Goal: Task Accomplishment & Management: Complete application form

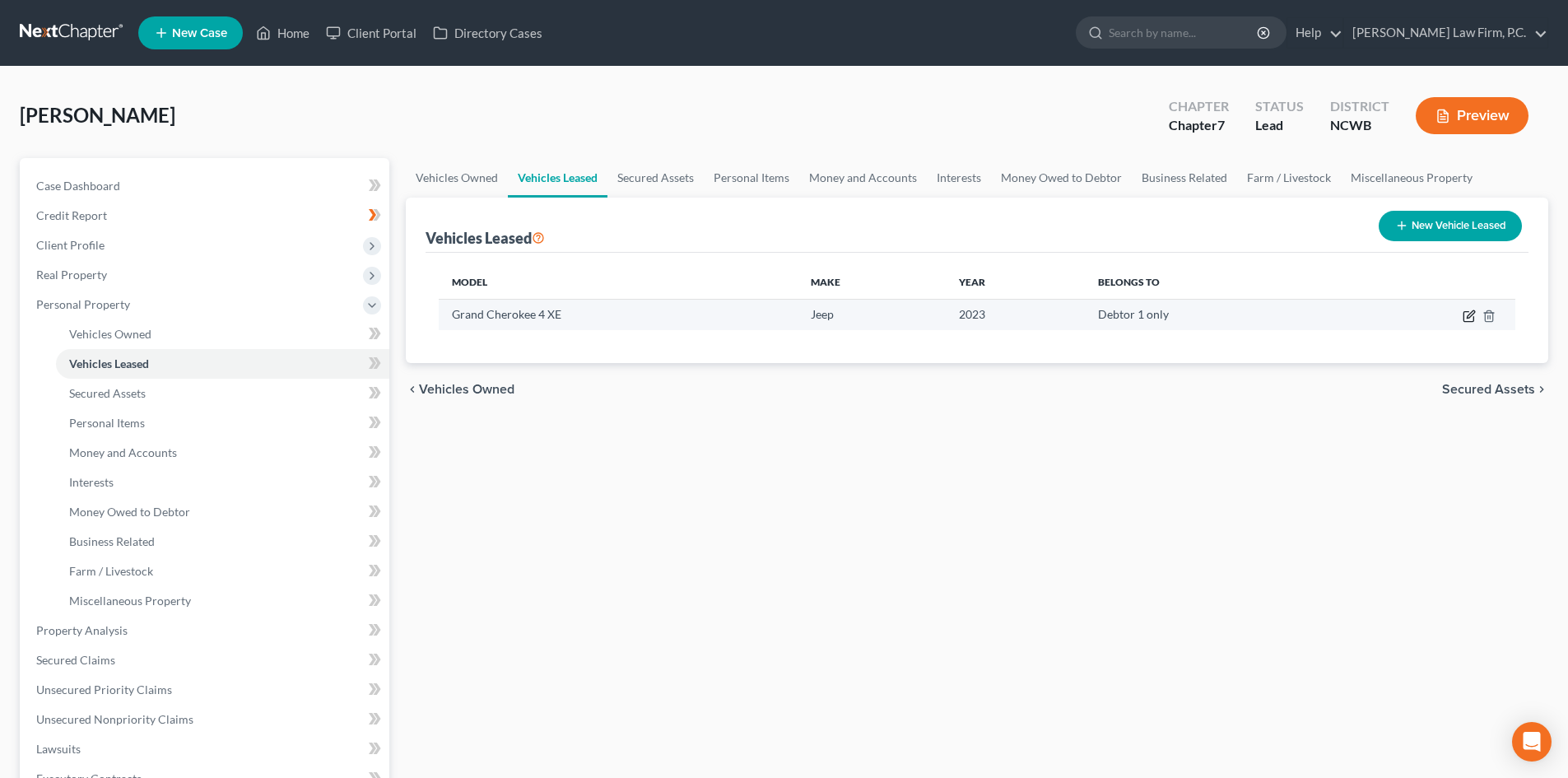
click at [1471, 315] on icon "button" at bounding box center [1469, 315] width 13 height 13
select select "0"
select select "3"
select select "0"
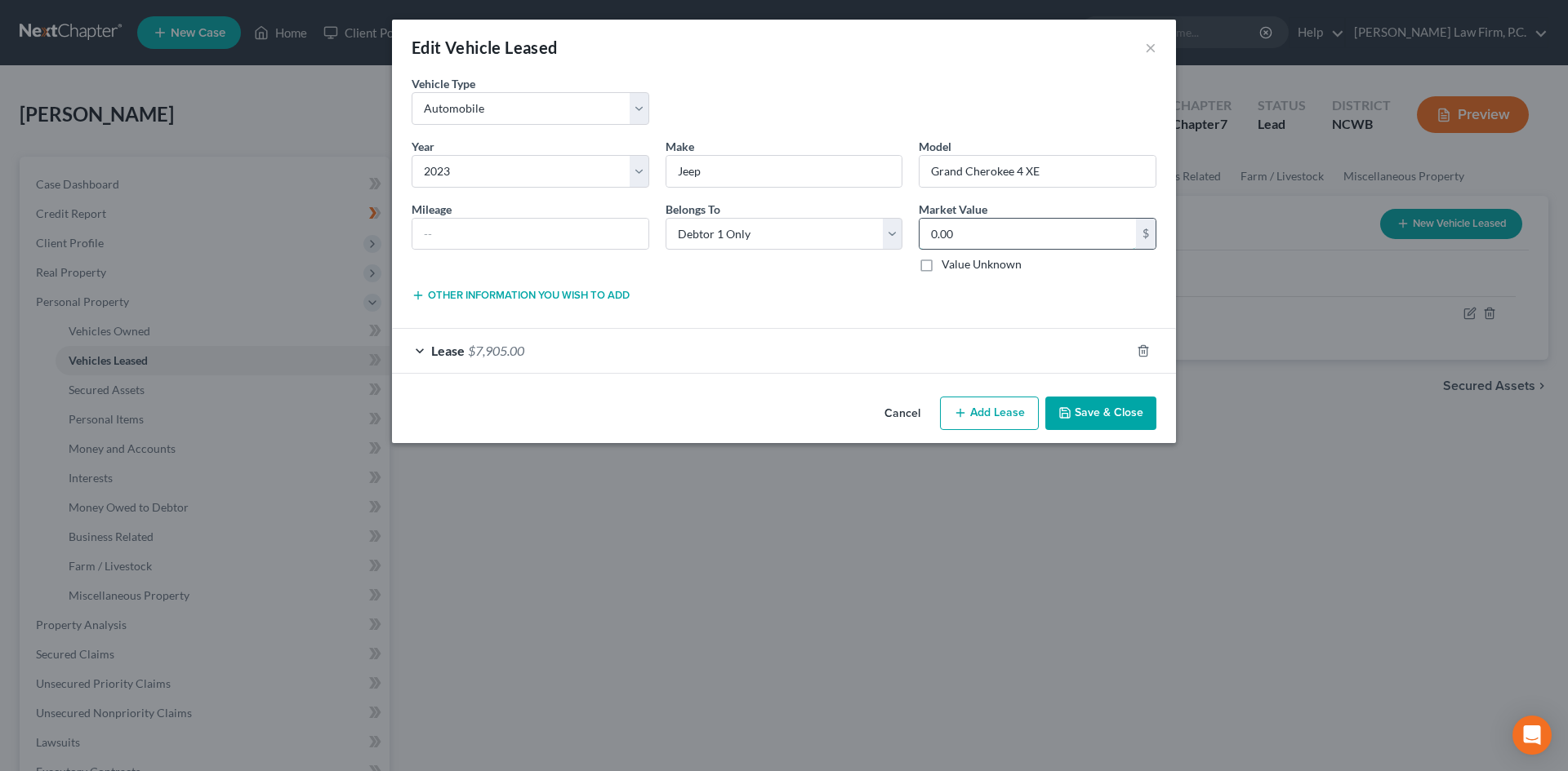
click at [1013, 225] on input "0.00" at bounding box center [1027, 234] width 216 height 31
click at [505, 227] on input "text" at bounding box center [530, 234] width 236 height 31
type input "24,000"
click at [991, 219] on input "0.00" at bounding box center [1027, 234] width 216 height 31
click at [940, 230] on input "25,525" at bounding box center [1027, 234] width 216 height 31
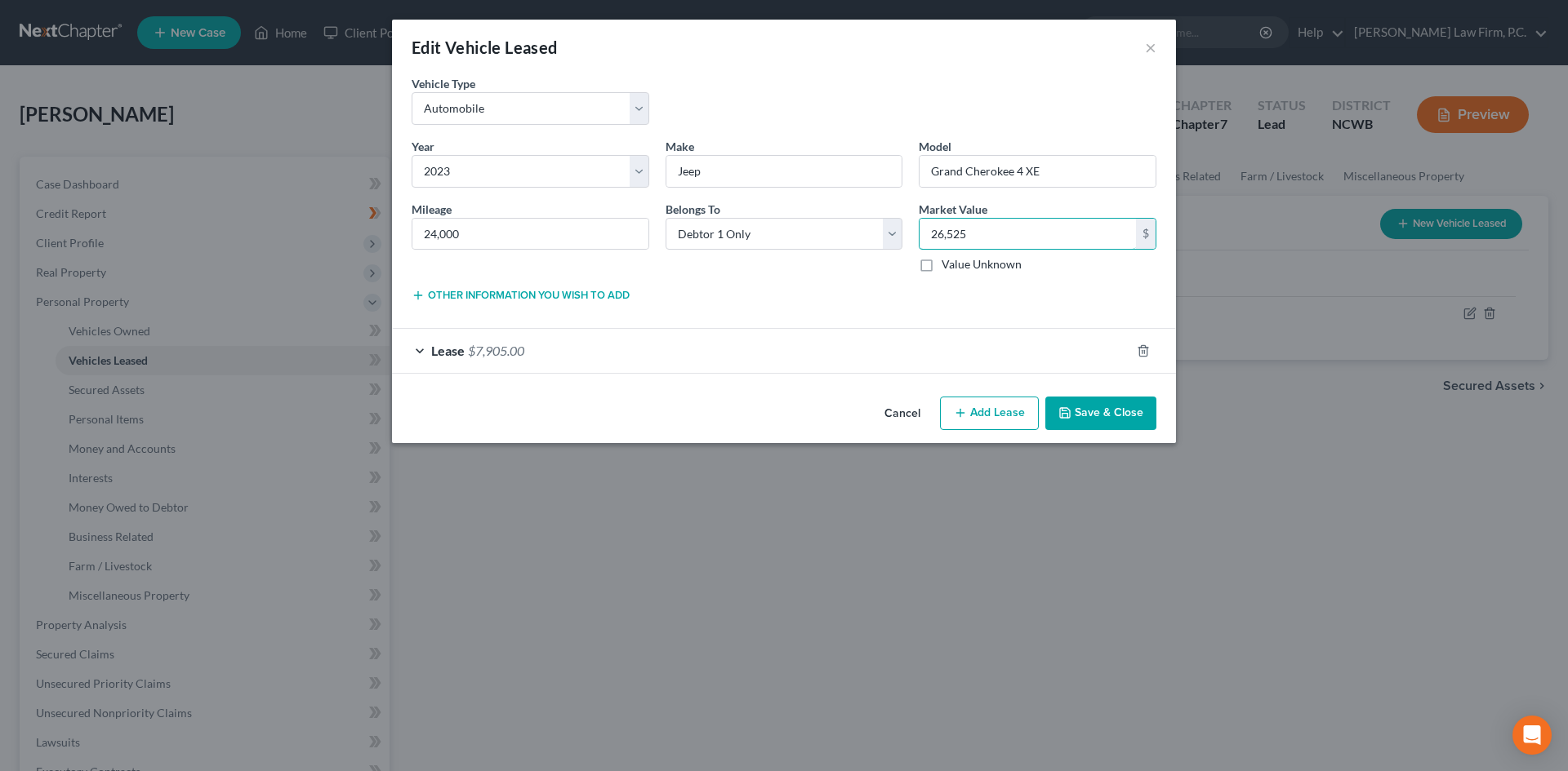
type input "26,525"
click at [418, 353] on div "Lease $7,905.00" at bounding box center [760, 351] width 738 height 43
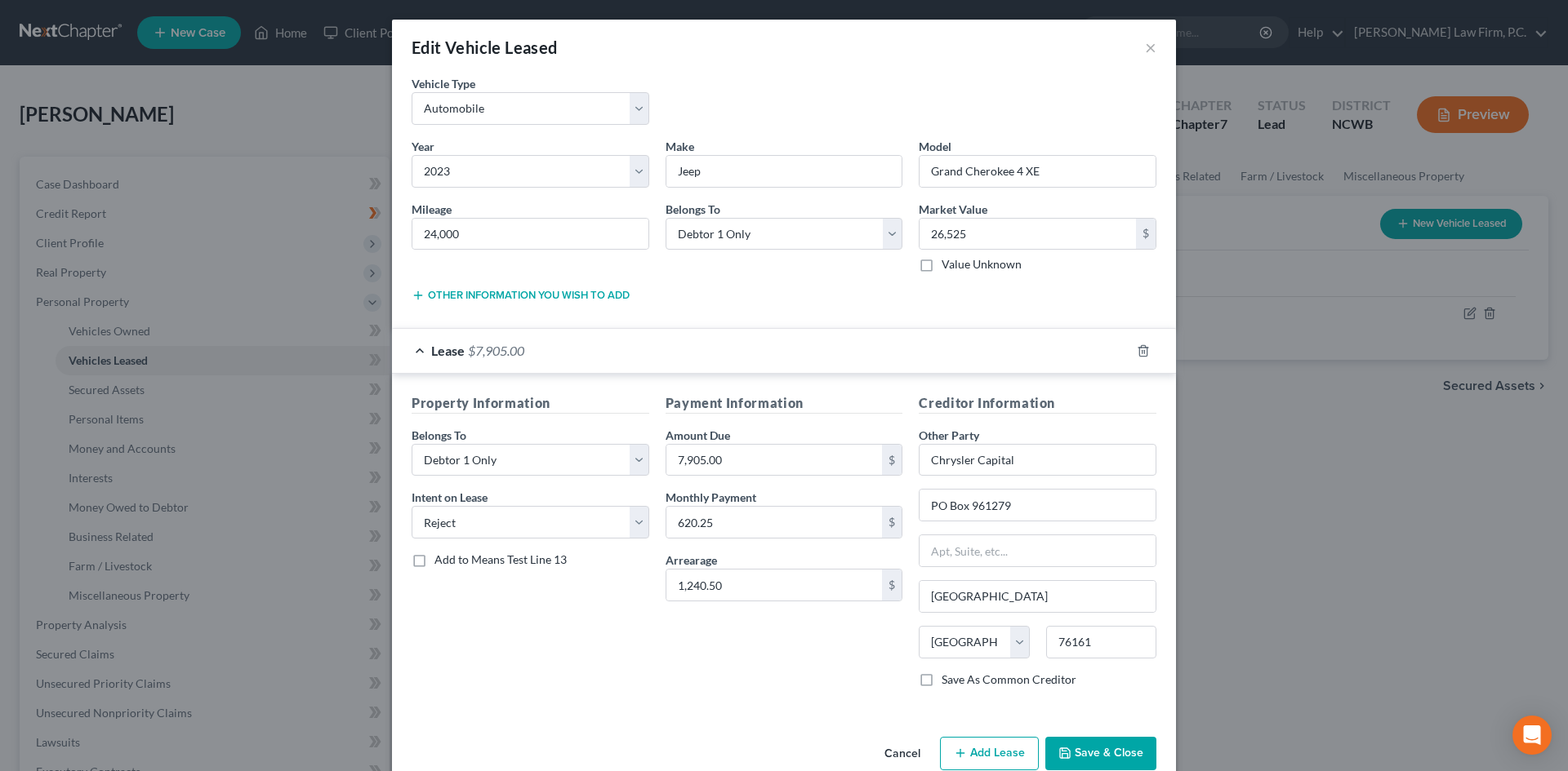
click at [1108, 753] on button "Save & Close" at bounding box center [1101, 754] width 111 height 35
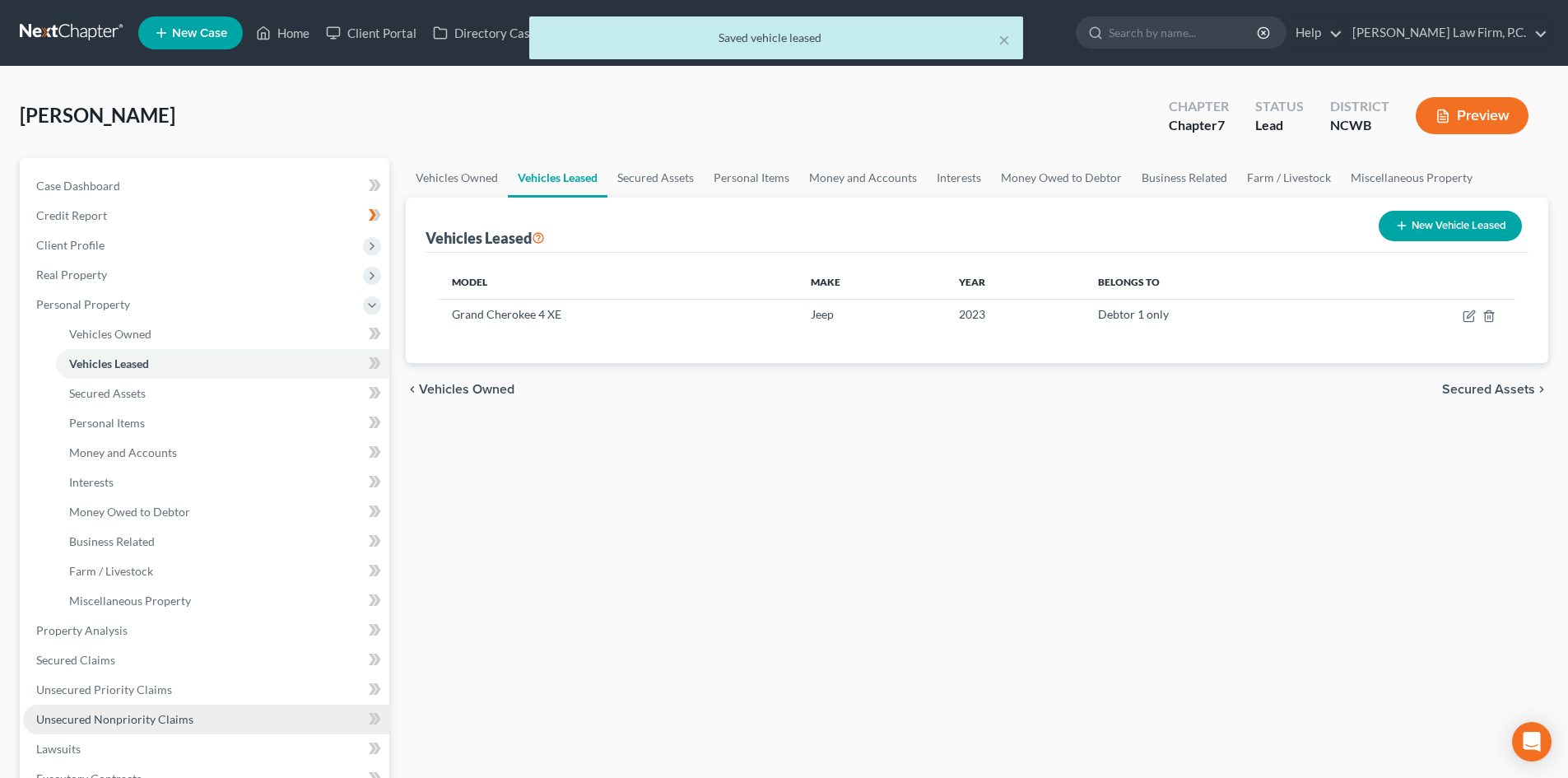
click at [88, 712] on span "Unsecured Nonpriority Claims" at bounding box center [114, 719] width 157 height 14
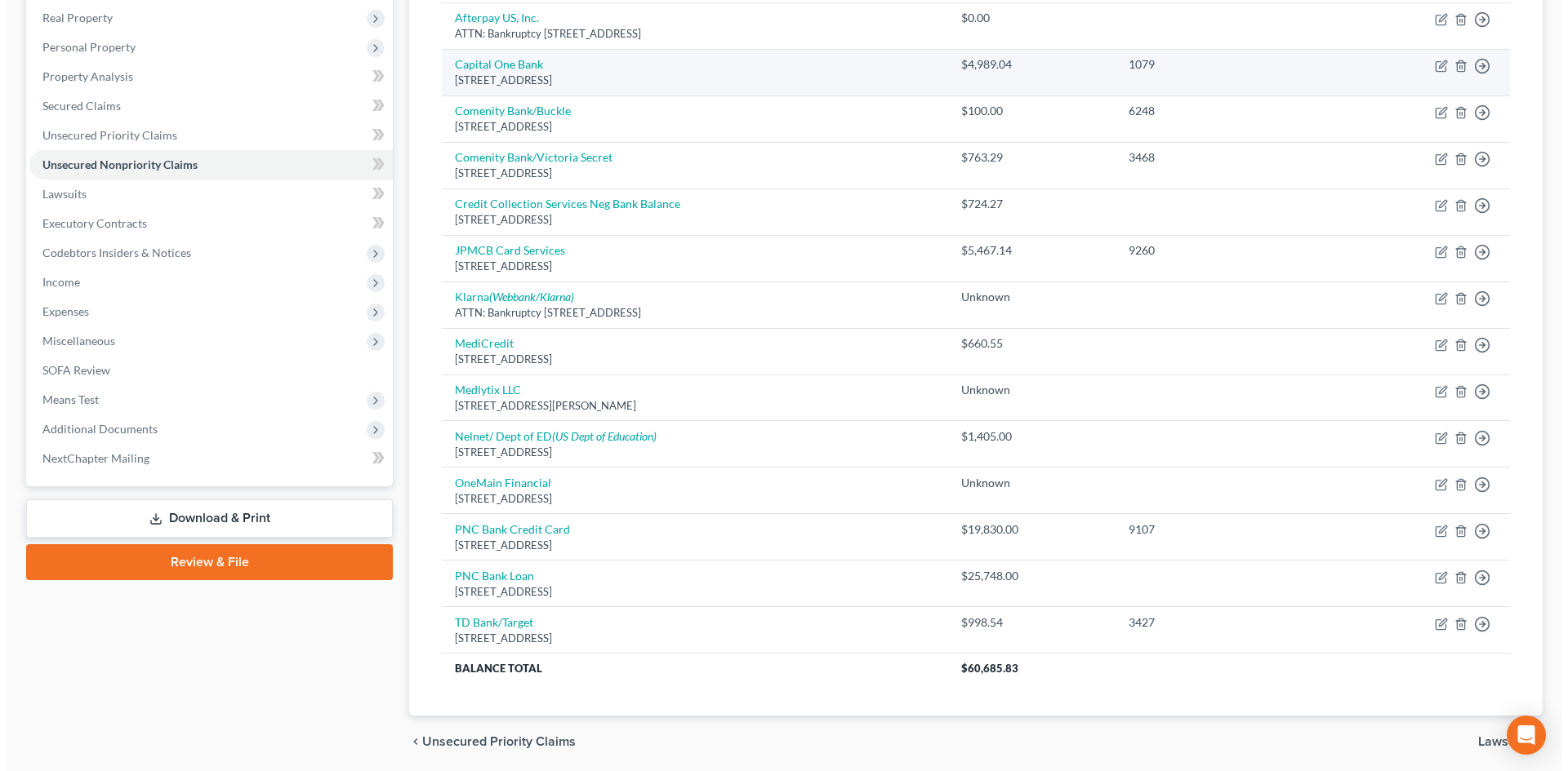
scroll to position [314, 0]
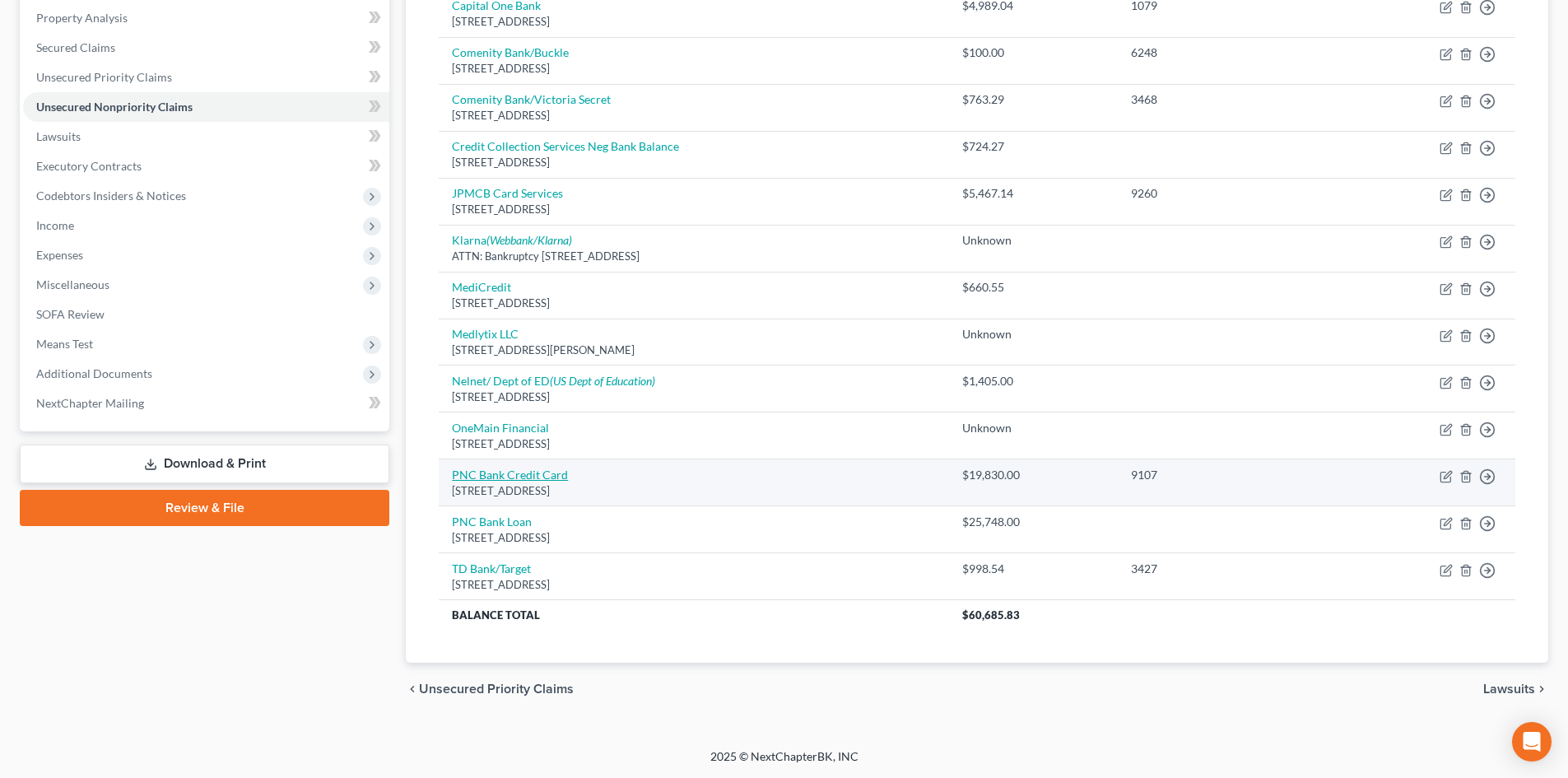
click at [509, 477] on link "PNC Bank Credit Card" at bounding box center [510, 475] width 116 height 14
select select "36"
select select "2"
select select "0"
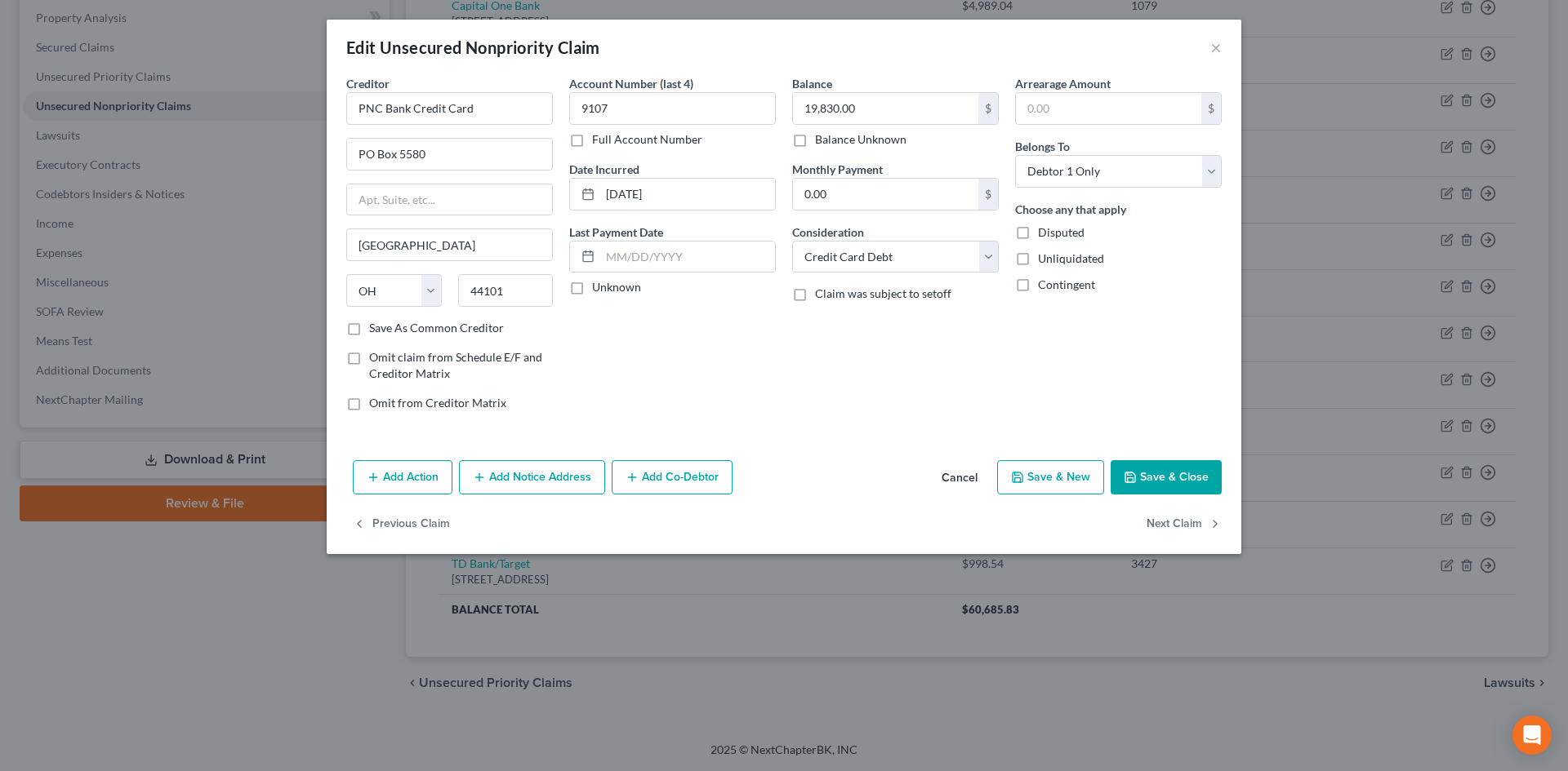
click at [495, 470] on button "Add Notice Address" at bounding box center [532, 477] width 146 height 35
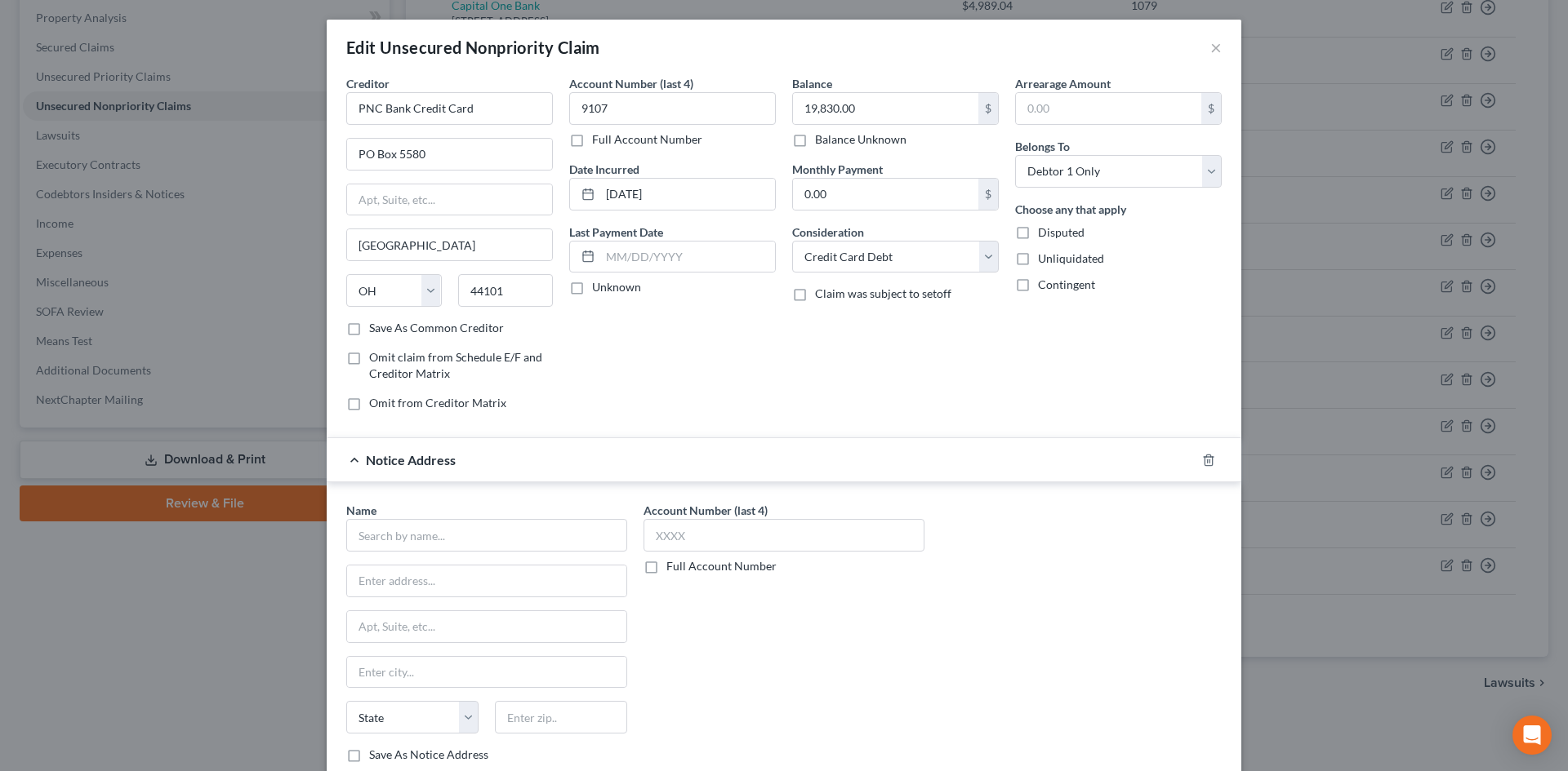
click at [411, 562] on div "Name * State [US_STATE] AK AR AZ CA CO CT DE DC [GEOGRAPHIC_DATA] [GEOGRAPHIC_D…" at bounding box center [486, 632] width 281 height 261
click at [426, 520] on input "text" at bounding box center [486, 535] width 281 height 33
type input "NES"
click at [389, 574] on input "text" at bounding box center [486, 581] width 279 height 31
paste input "[STREET_ADDRESS]"
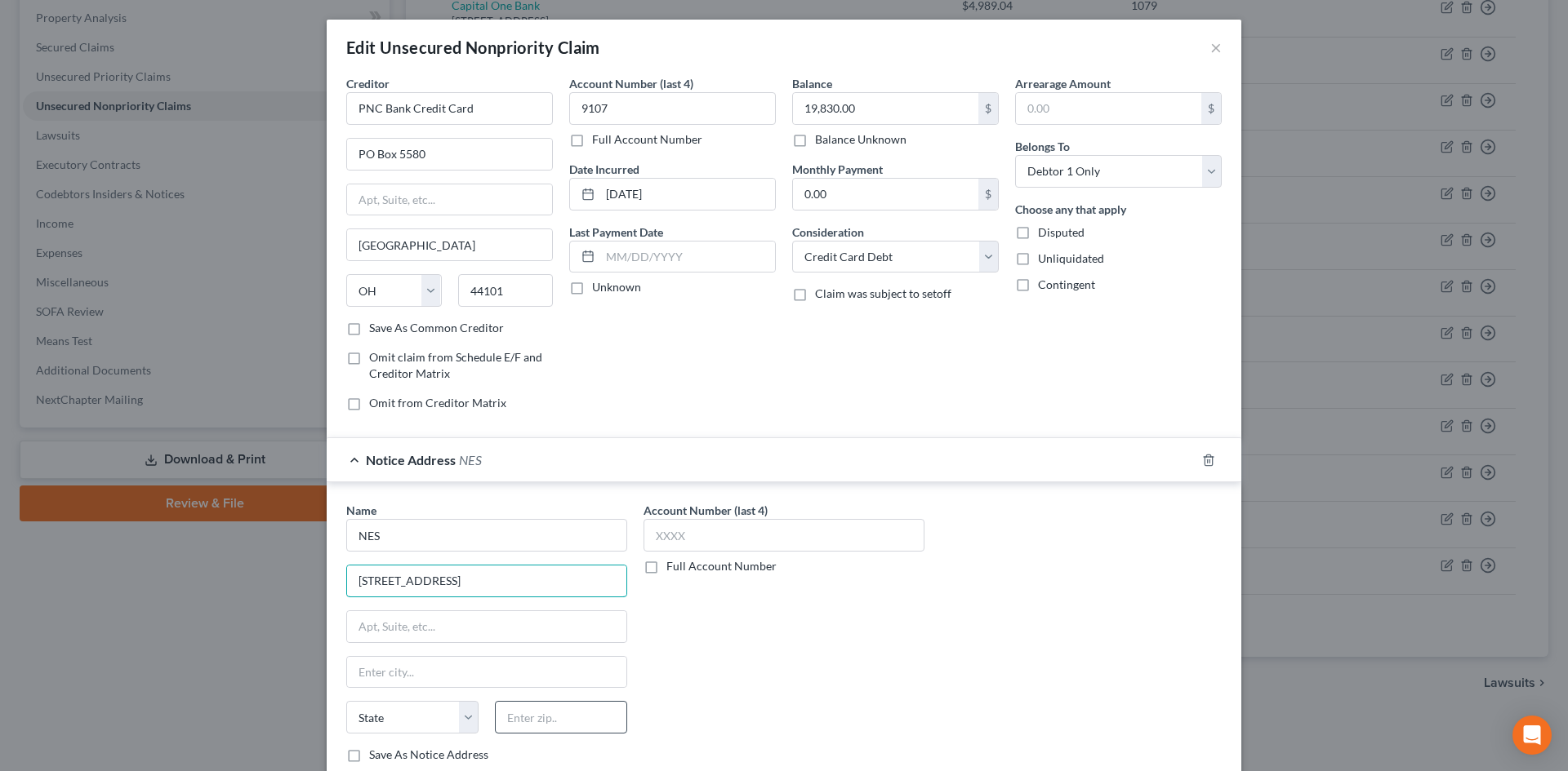
type input "[STREET_ADDRESS]"
click at [548, 721] on input "text" at bounding box center [561, 717] width 132 height 33
type input "44139"
type input "Solon"
select select "36"
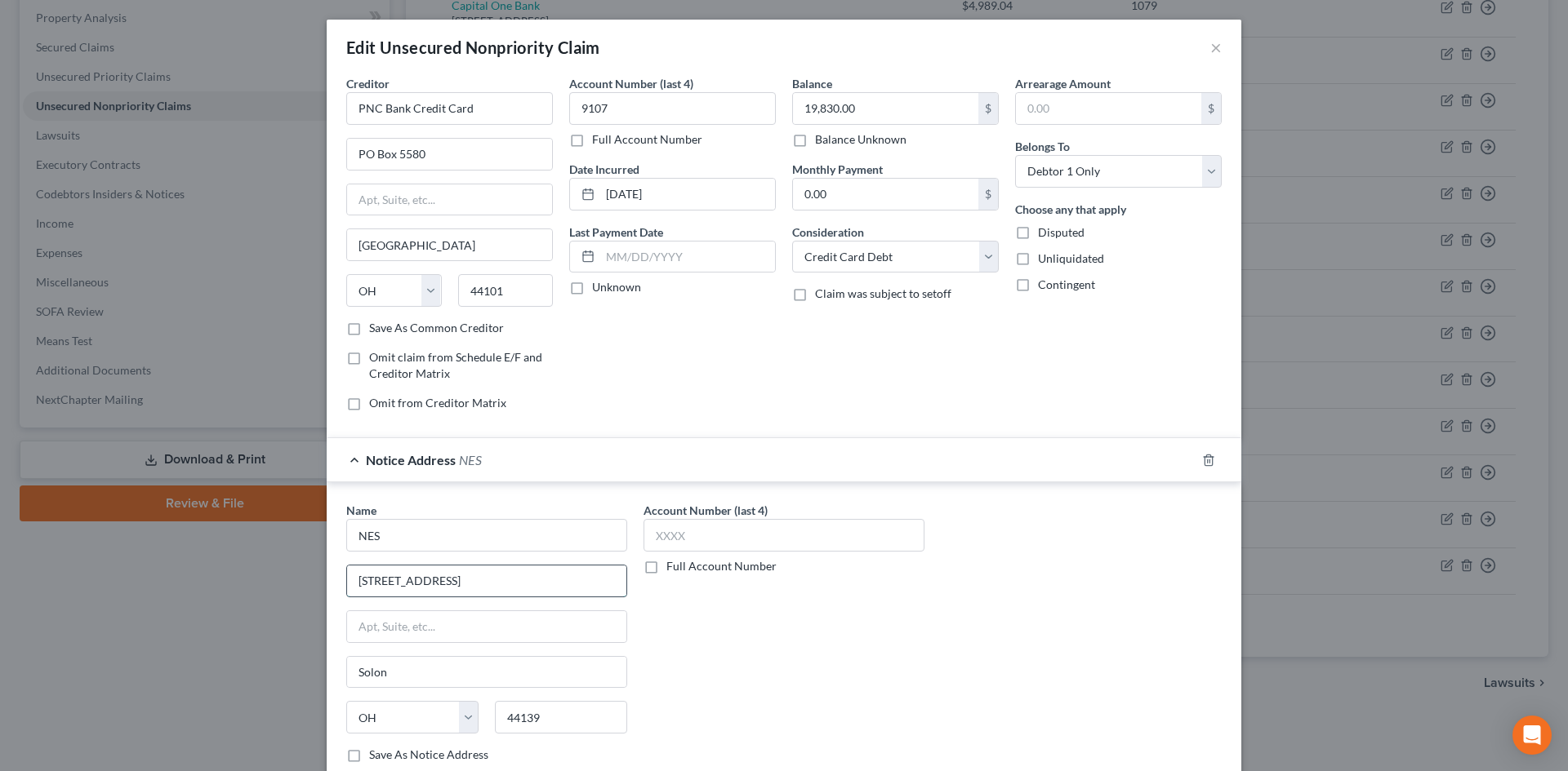
drag, startPoint x: 434, startPoint y: 580, endPoint x: 533, endPoint y: 576, distance: 99.1
click at [533, 576] on input "[STREET_ADDRESS]" at bounding box center [486, 581] width 279 height 31
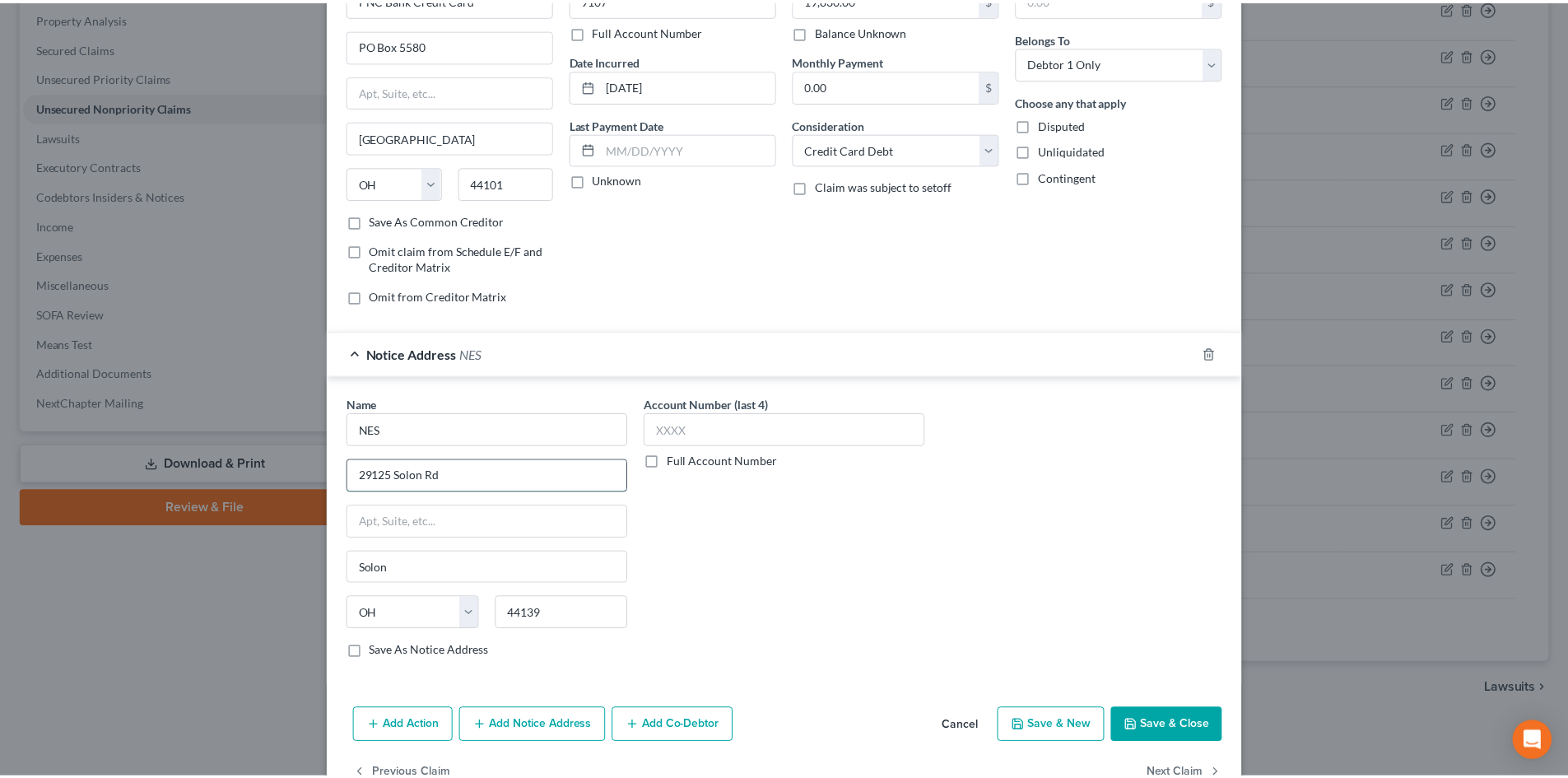
scroll to position [155, 0]
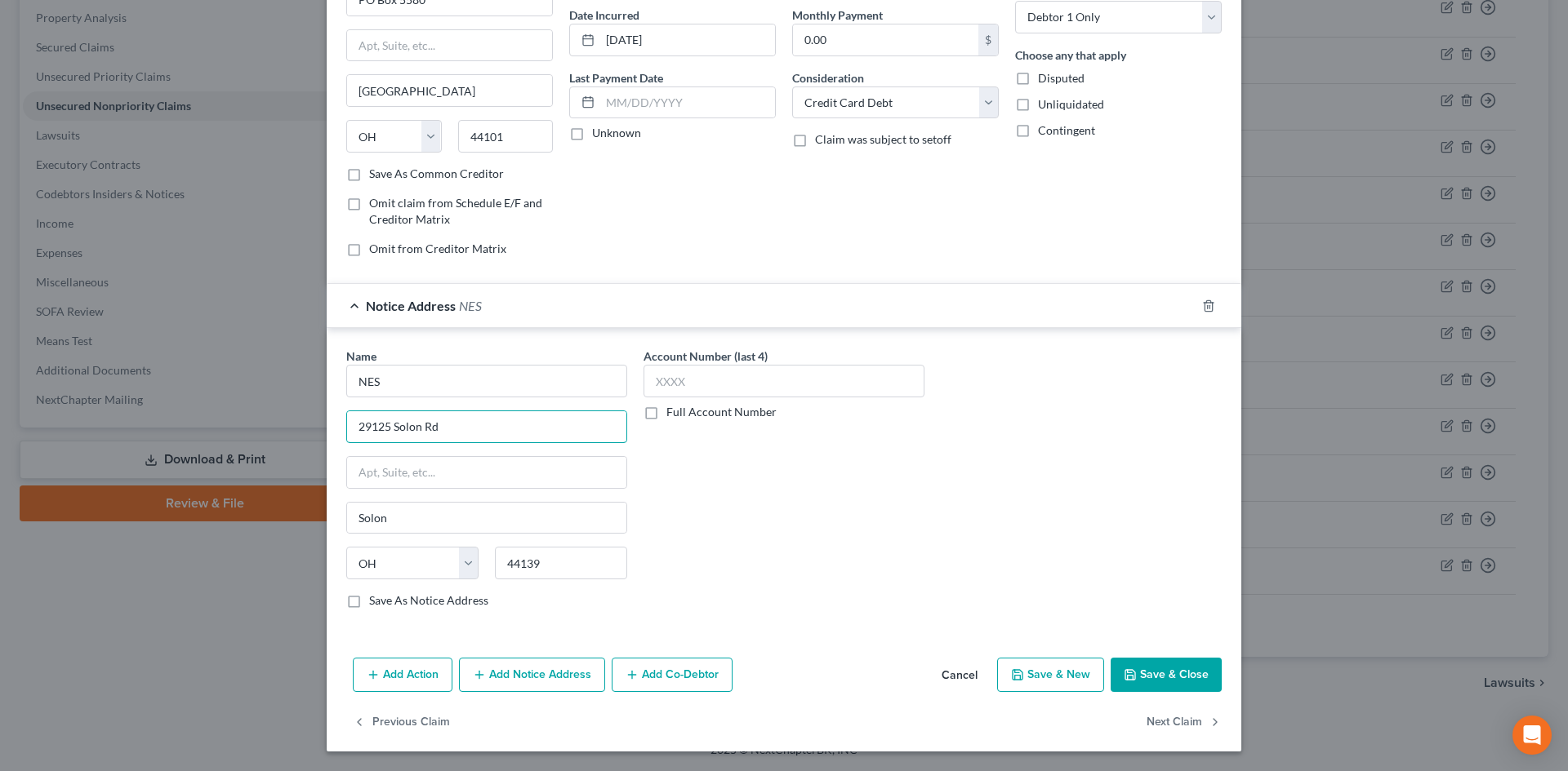
type input "29125 Solon Rd"
click at [399, 595] on label "Save As Notice Address" at bounding box center [428, 600] width 119 height 17
click at [387, 595] on input "Save As Notice Address" at bounding box center [381, 597] width 11 height 11
click at [1155, 671] on button "Save & Close" at bounding box center [1166, 674] width 111 height 35
checkbox input "false"
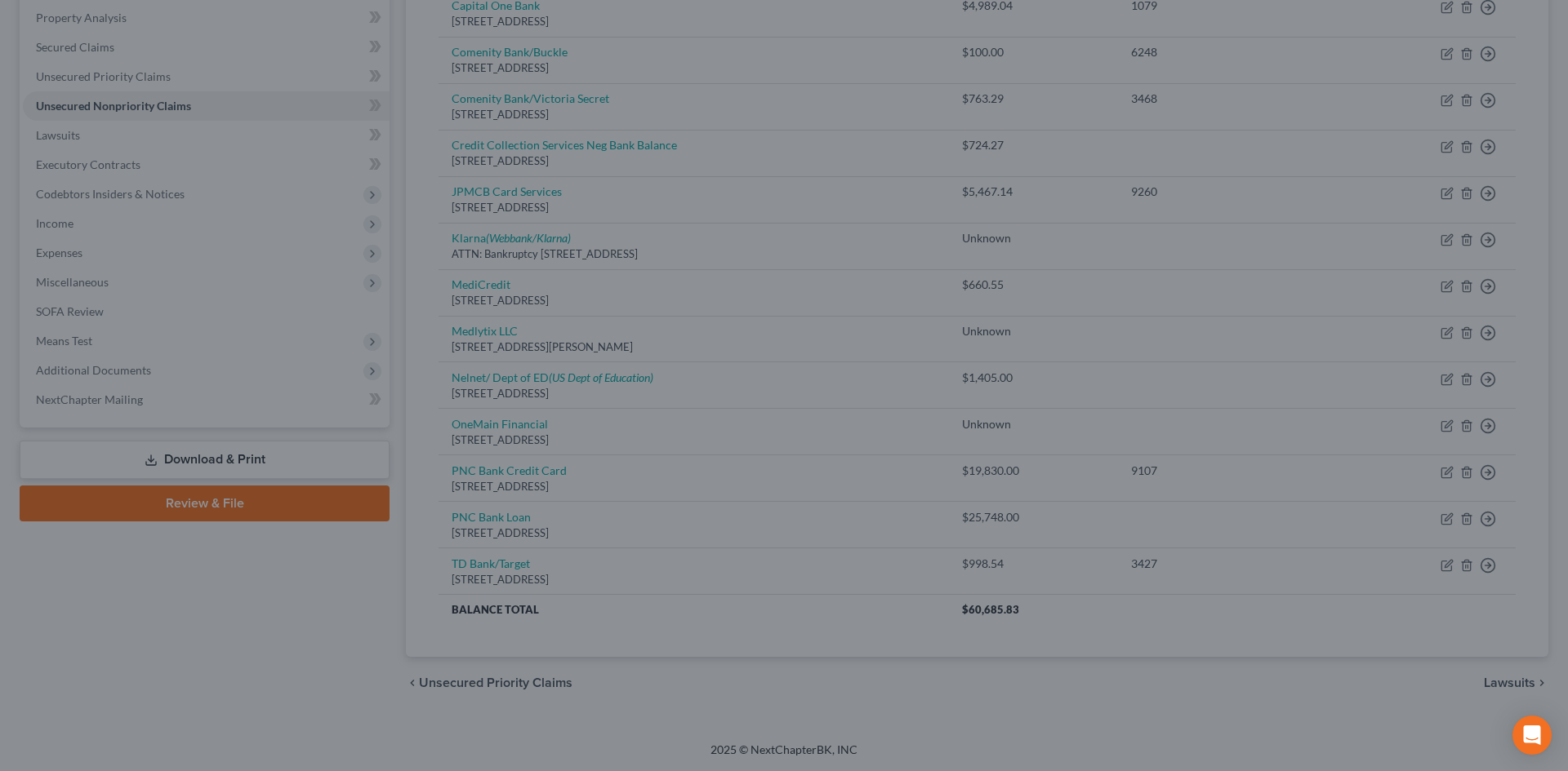
type input "0"
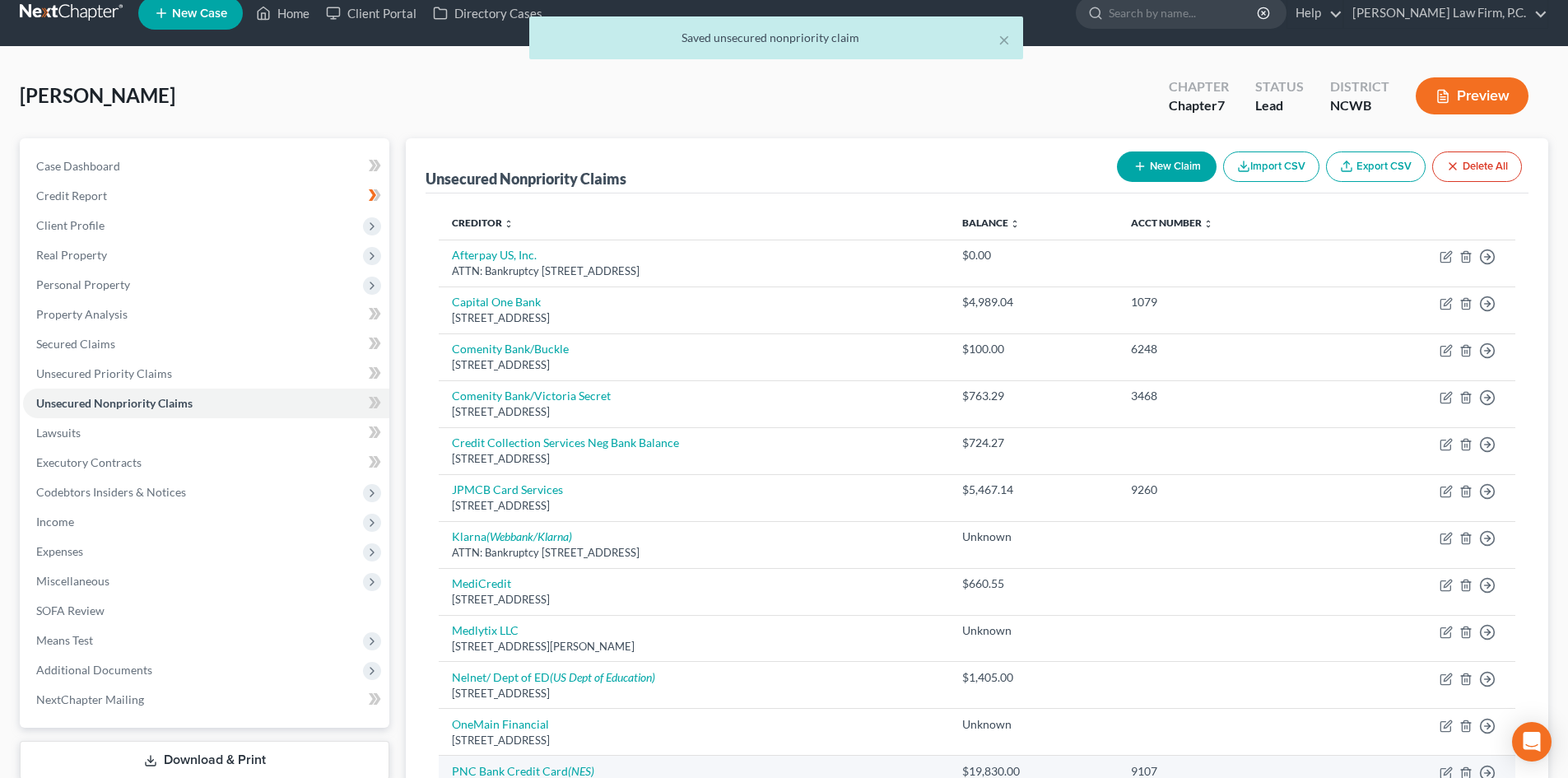
scroll to position [0, 0]
